Goal: Navigation & Orientation: Find specific page/section

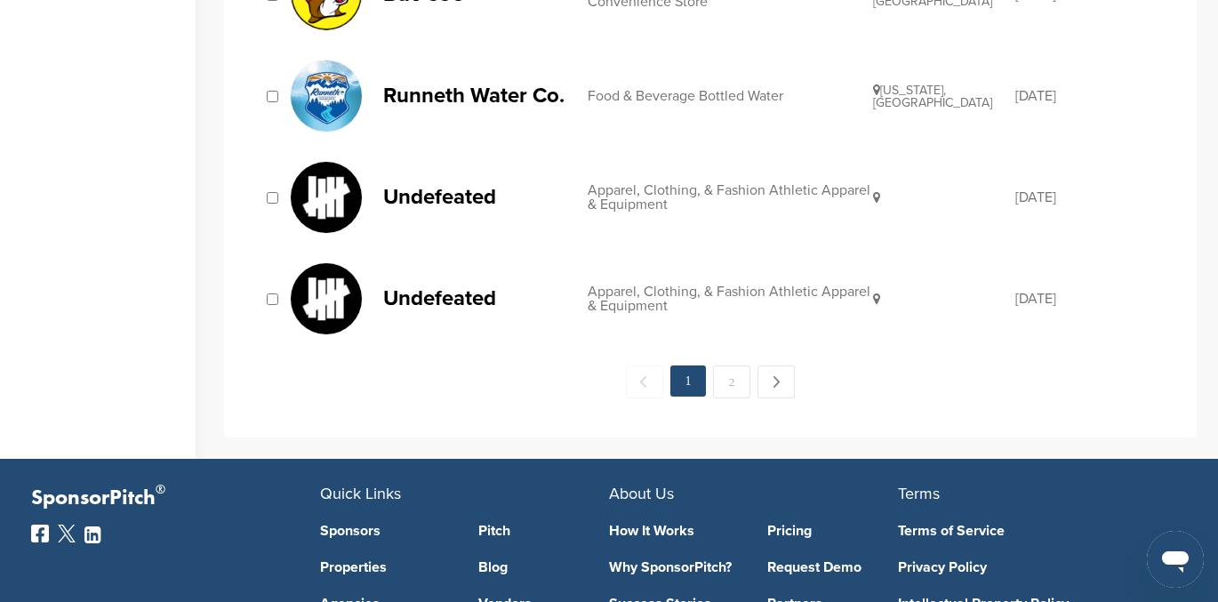
scroll to position [1977, 0]
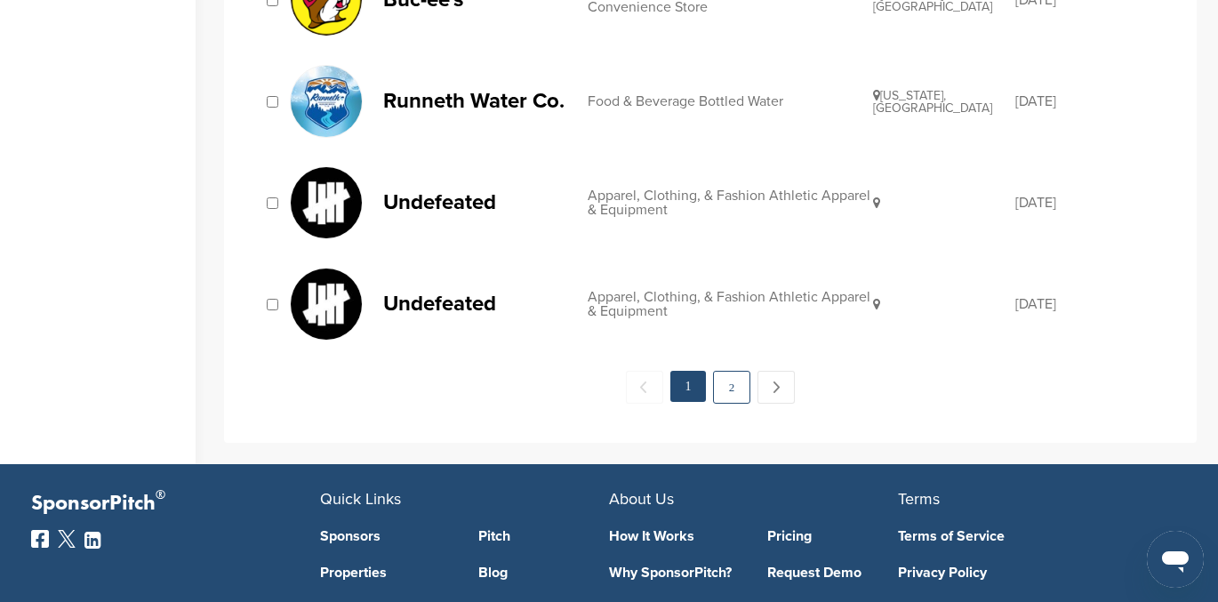
click at [732, 393] on link "2" at bounding box center [731, 387] width 37 height 33
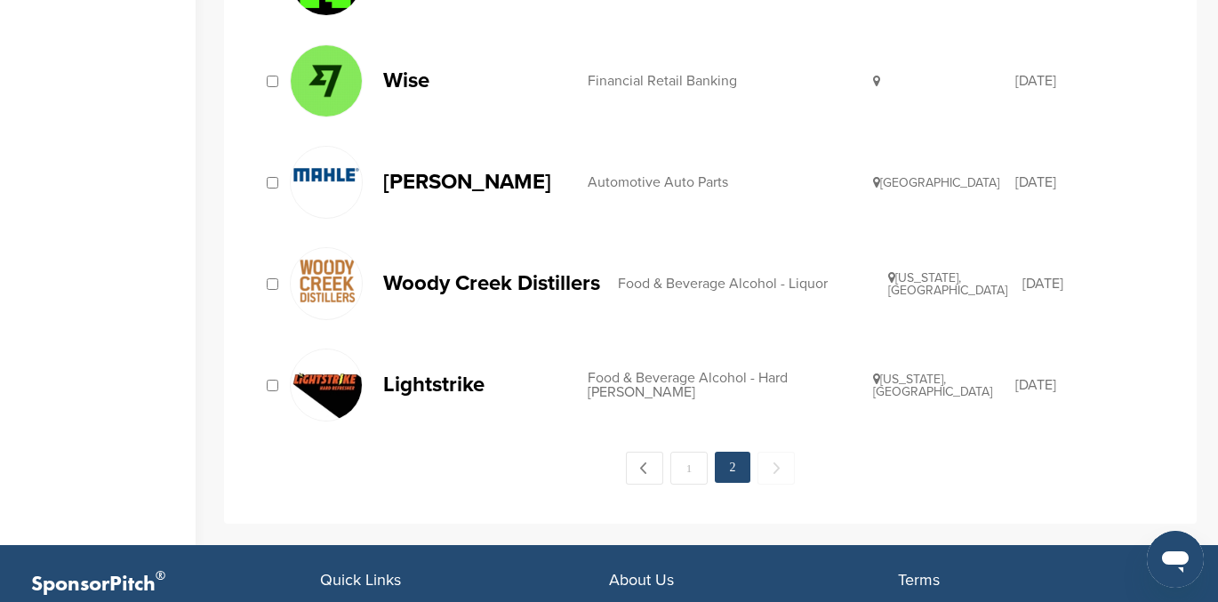
scroll to position [884, 0]
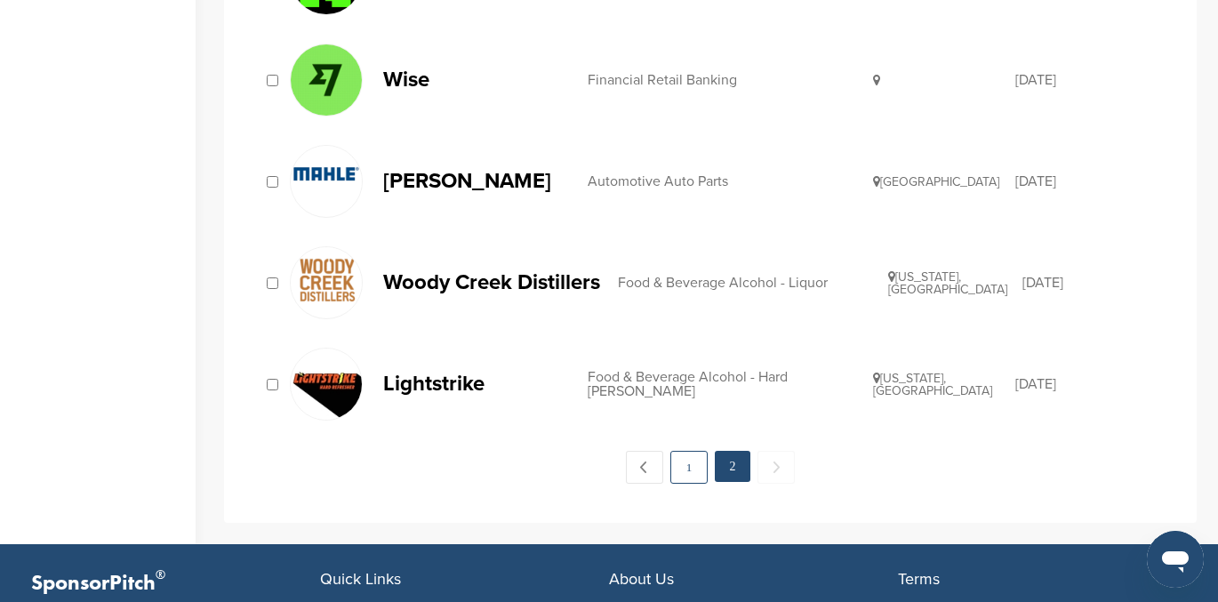
click at [676, 467] on link "1" at bounding box center [688, 467] width 37 height 33
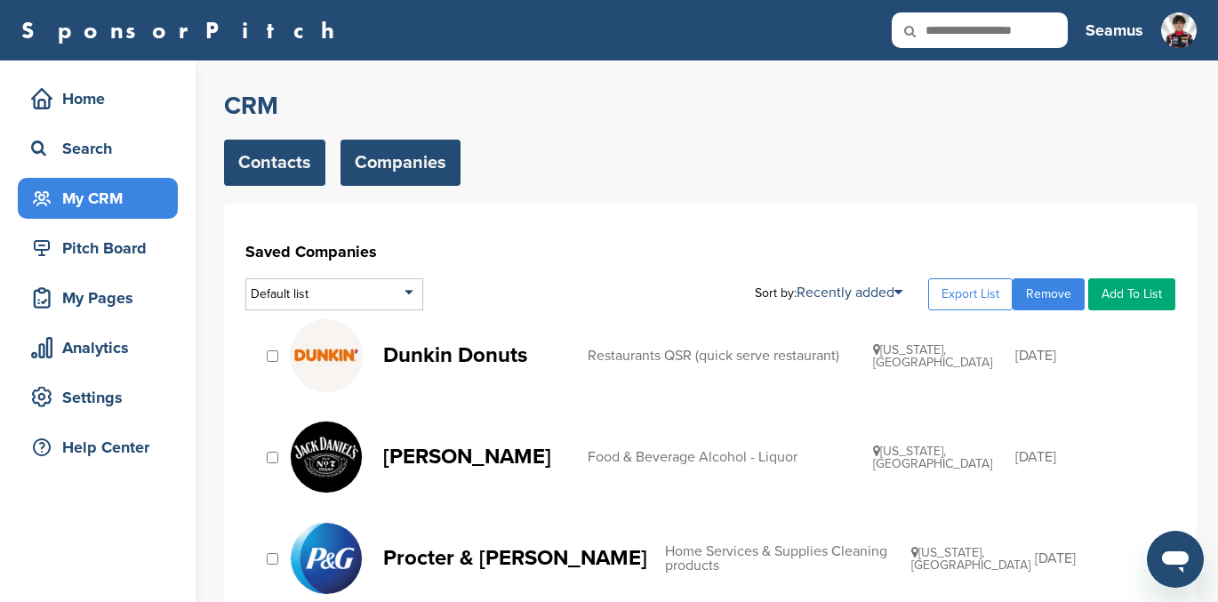
click at [280, 162] on link "Contacts" at bounding box center [274, 163] width 101 height 46
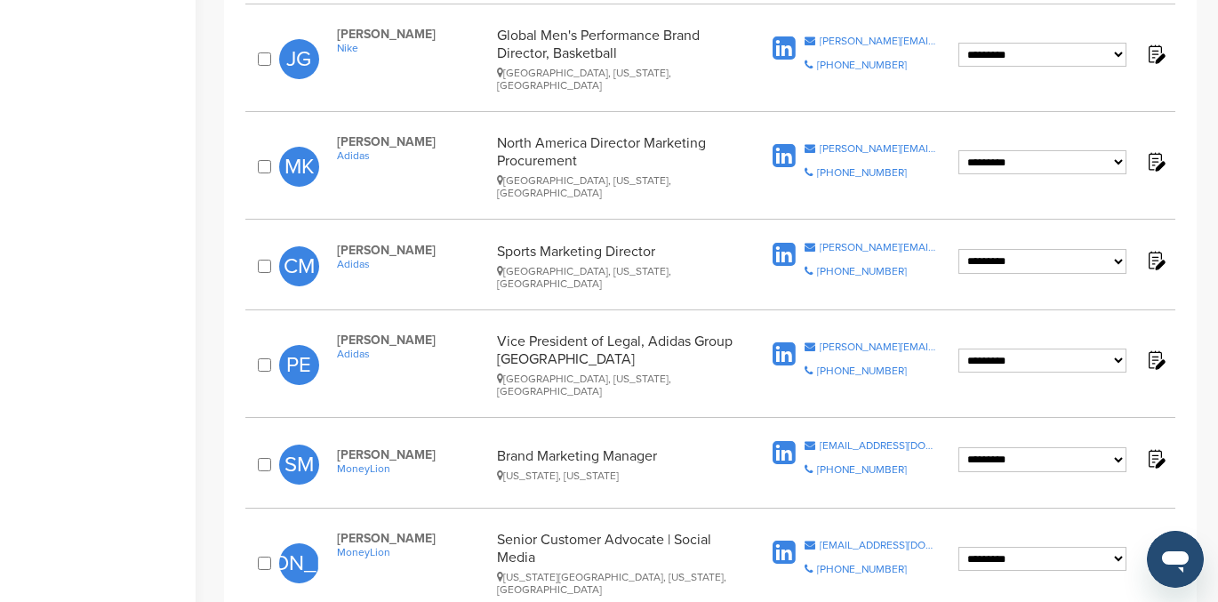
scroll to position [1753, 0]
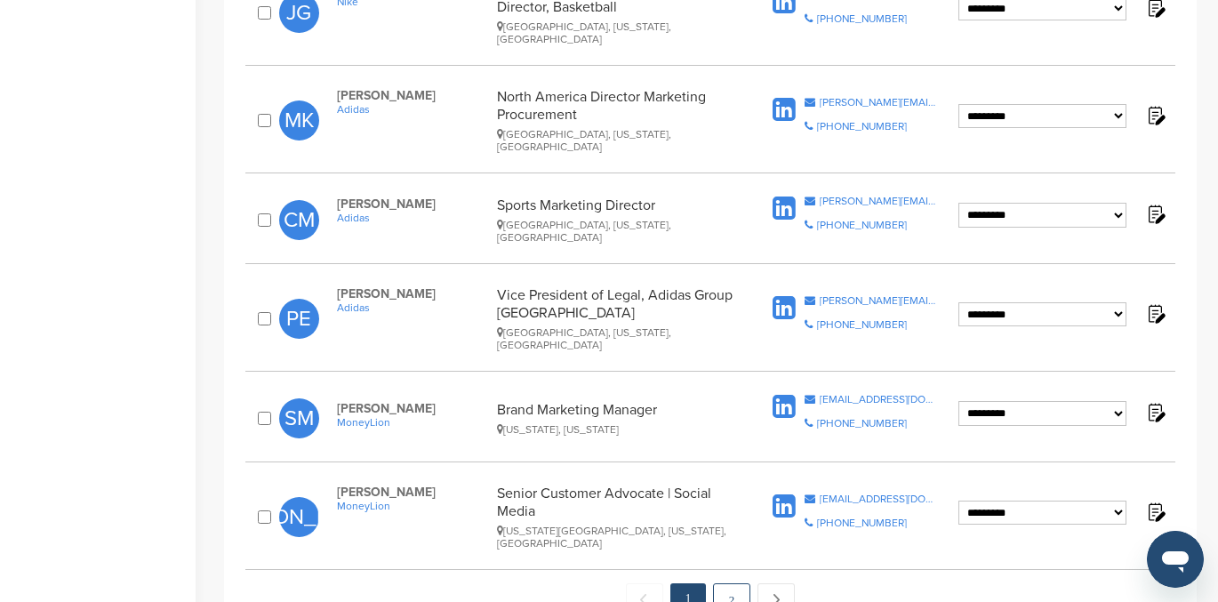
click at [724, 583] on link "2" at bounding box center [731, 599] width 37 height 33
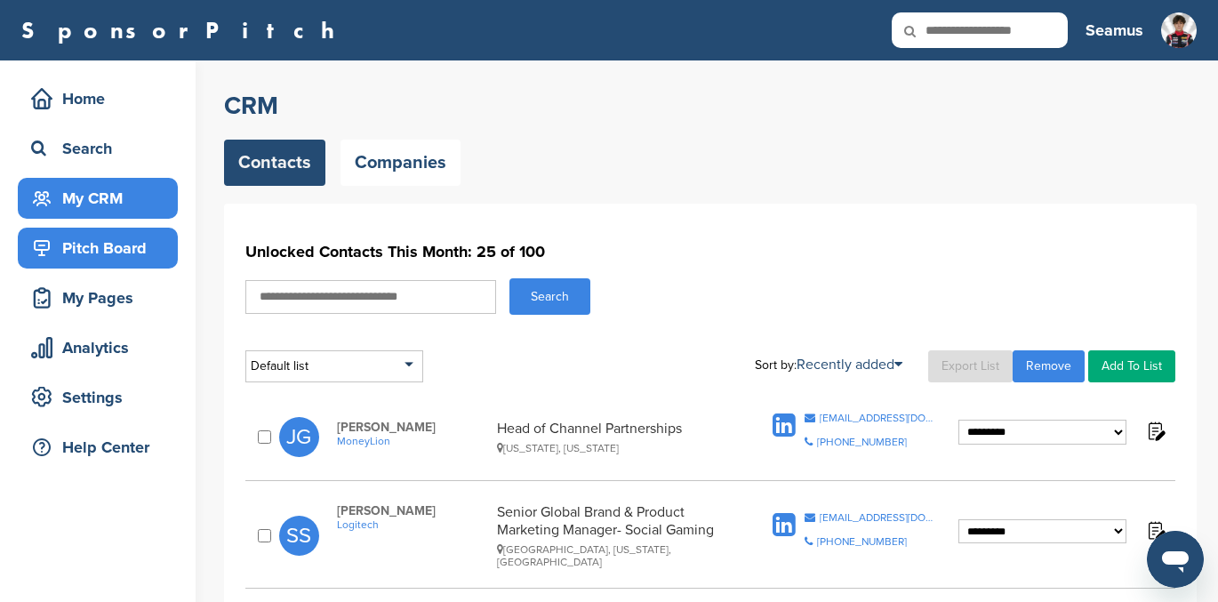
click at [109, 251] on div "Pitch Board" at bounding box center [102, 248] width 151 height 32
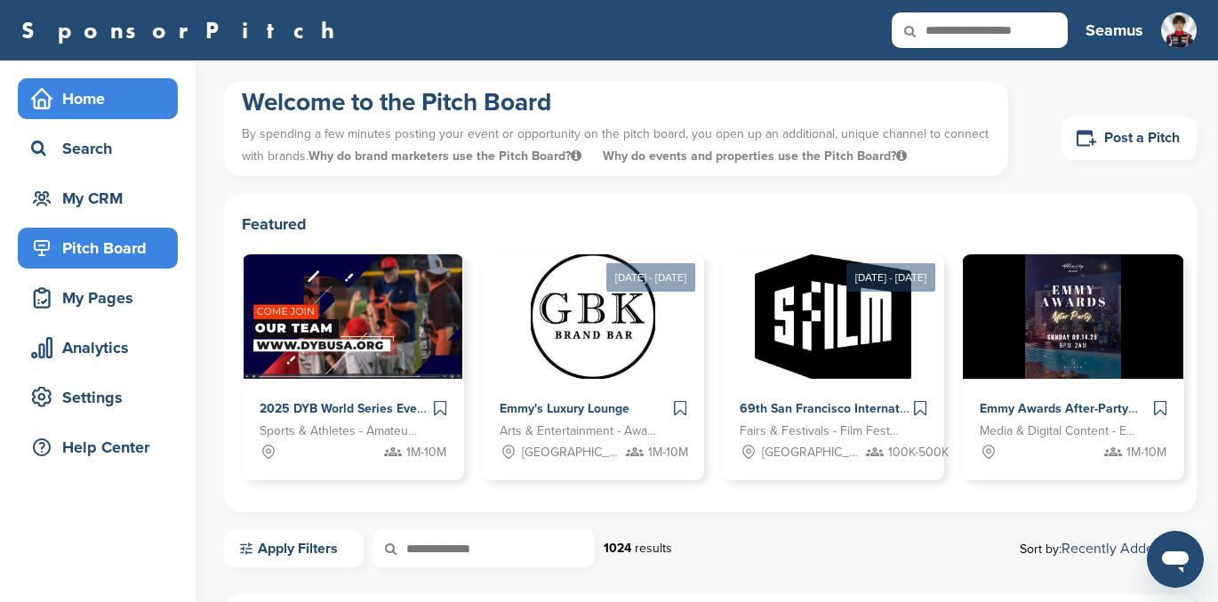
click at [79, 92] on div "Home" at bounding box center [102, 99] width 151 height 32
